Goal: Transaction & Acquisition: Purchase product/service

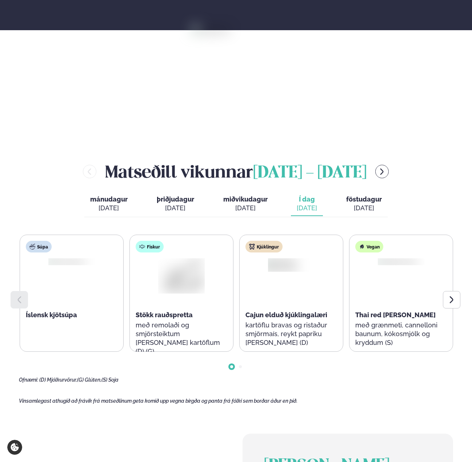
scroll to position [182, 0]
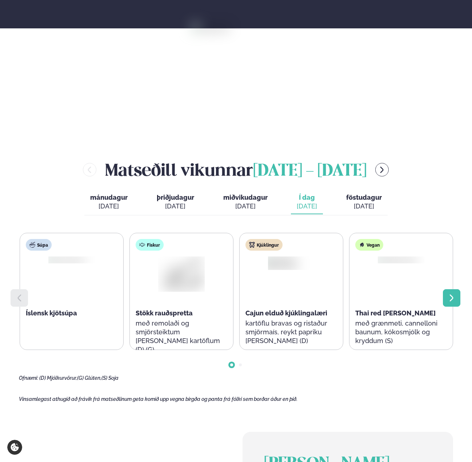
click at [453, 298] on icon at bounding box center [451, 297] width 4 height 7
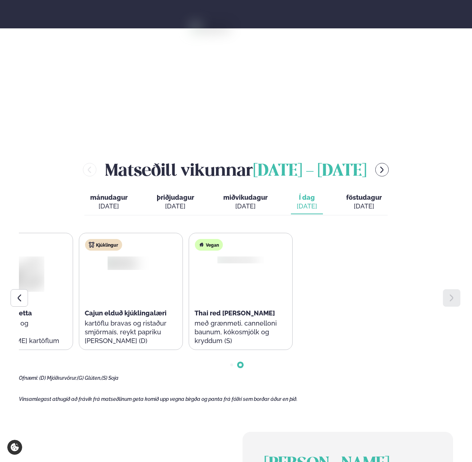
click at [288, 312] on div "Súpa Íslensk kjötsúpa Fiskur Stökk rauðspretta með remolaði og smjörsteiktum [P…" at bounding box center [75, 291] width 433 height 117
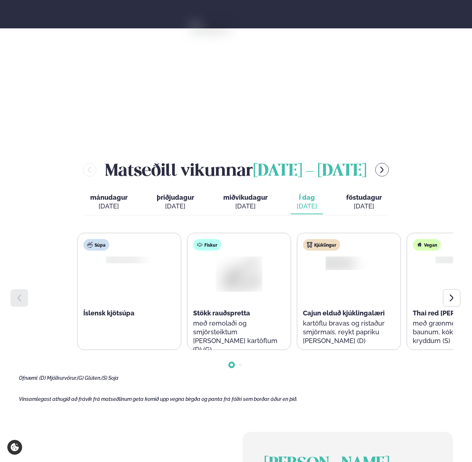
click at [390, 313] on div "Súpa Íslensk kjötsúpa Fiskur Stökk rauðspretta með remolaði og smjörsteiktum [P…" at bounding box center [293, 291] width 433 height 117
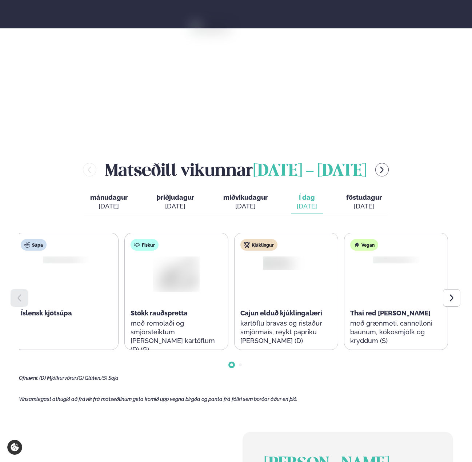
click at [247, 312] on div "Cajun elduð kjúklingalæri" at bounding box center [286, 313] width 92 height 9
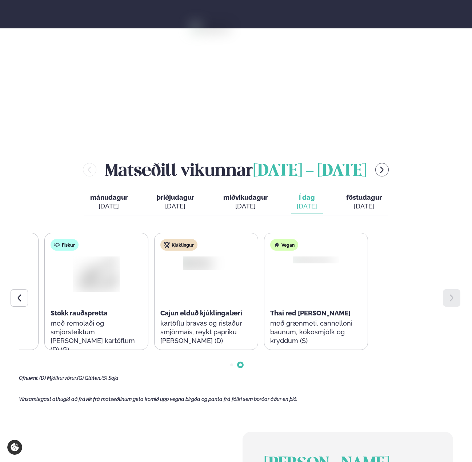
click at [148, 312] on div "Fiskur Stökk rauðspretta með remolaði og smjörsteiktum [PERSON_NAME] kartöflum …" at bounding box center [96, 291] width 104 height 117
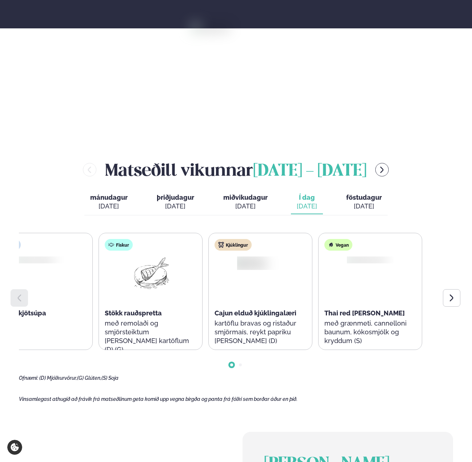
click at [245, 316] on div "Kjúklingur Cajun elduð kjúklingalæri kartöflu bravas og ristaður smjörmaís, rey…" at bounding box center [260, 295] width 103 height 125
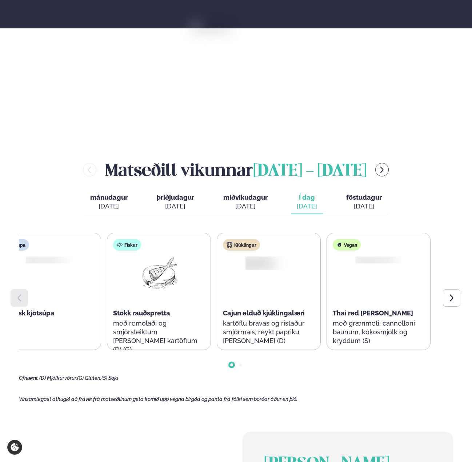
click at [223, 315] on span "Cajun elduð kjúklingalæri" at bounding box center [264, 313] width 82 height 8
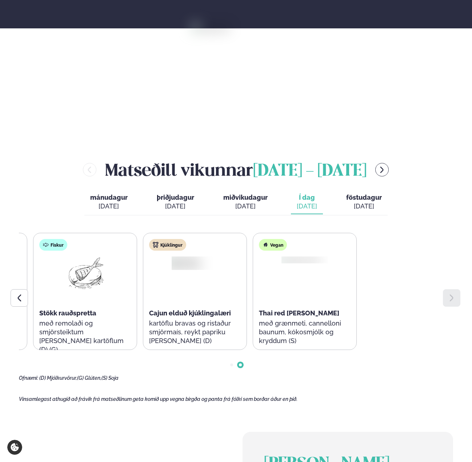
click at [201, 312] on span "Cajun elduð kjúklingalæri" at bounding box center [190, 313] width 82 height 8
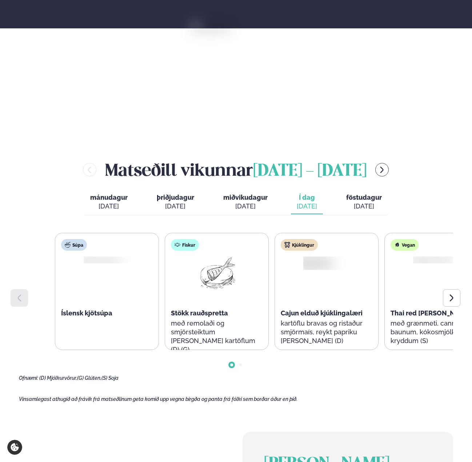
click at [362, 313] on span "Cajun elduð kjúklingalæri" at bounding box center [322, 313] width 82 height 8
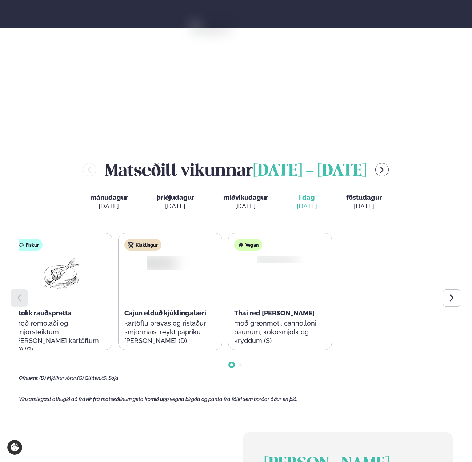
click at [155, 310] on div "Súpa Íslensk kjötsúpa Fiskur Stökk rauðspretta með remolaði og smjörsteiktum [P…" at bounding box center [115, 291] width 433 height 117
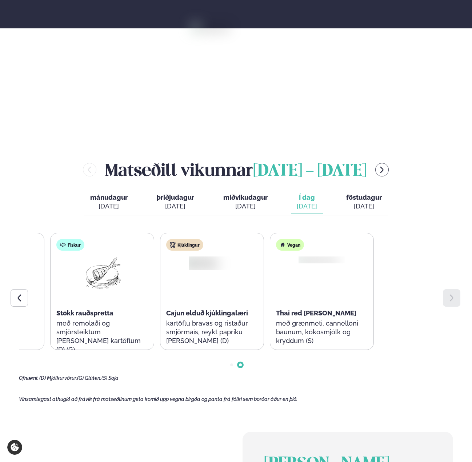
click at [154, 298] on div "Fiskur Stökk rauðspretta með remolaði og smjörsteiktum [PERSON_NAME] kartöflum …" at bounding box center [102, 291] width 104 height 117
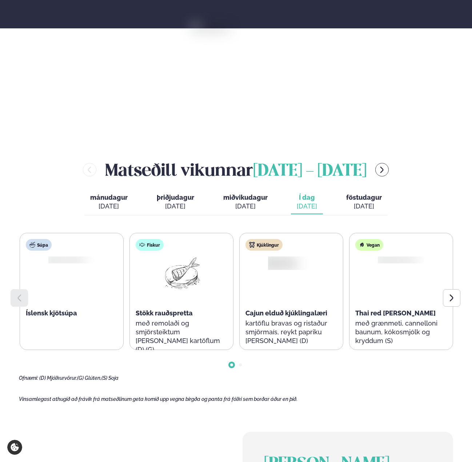
click at [242, 303] on div "Súpa Íslensk kjötsúpa Fiskur Stökk rauðspretta með remolaði og smjörsteiktum [P…" at bounding box center [236, 291] width 433 height 117
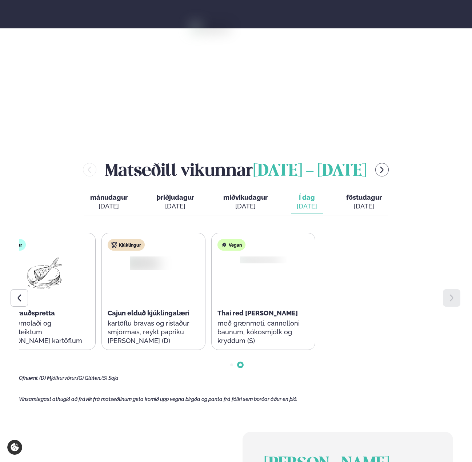
click at [96, 304] on div "Fiskur Stökk rauðspretta með remolaði og smjörsteiktum [PERSON_NAME] kartöflum …" at bounding box center [44, 291] width 104 height 117
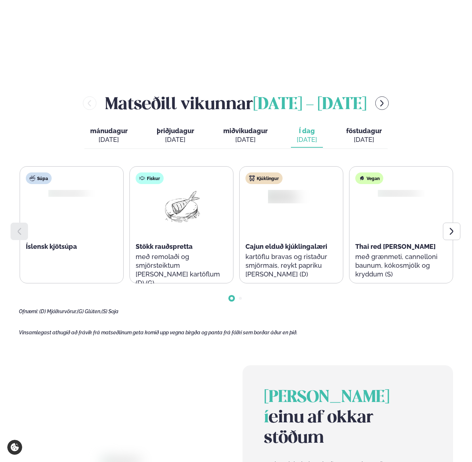
scroll to position [254, 0]
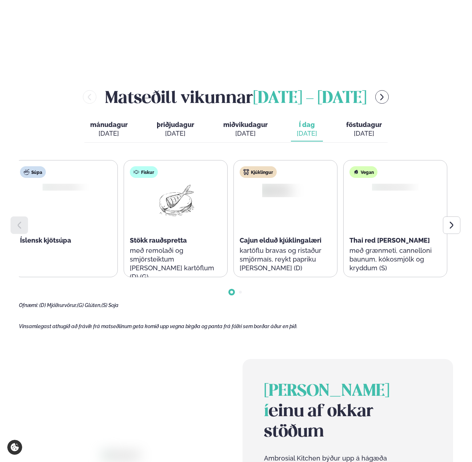
click at [208, 242] on div "Stökk rauðspretta" at bounding box center [176, 240] width 92 height 9
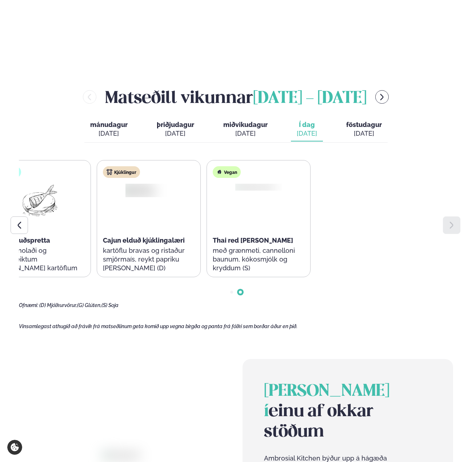
click at [200, 244] on div "Kjúklingur Cajun elduð kjúklingalæri kartöflu bravas og ristaður smjörmaís, rey…" at bounding box center [148, 222] width 103 height 125
